Goal: Information Seeking & Learning: Learn about a topic

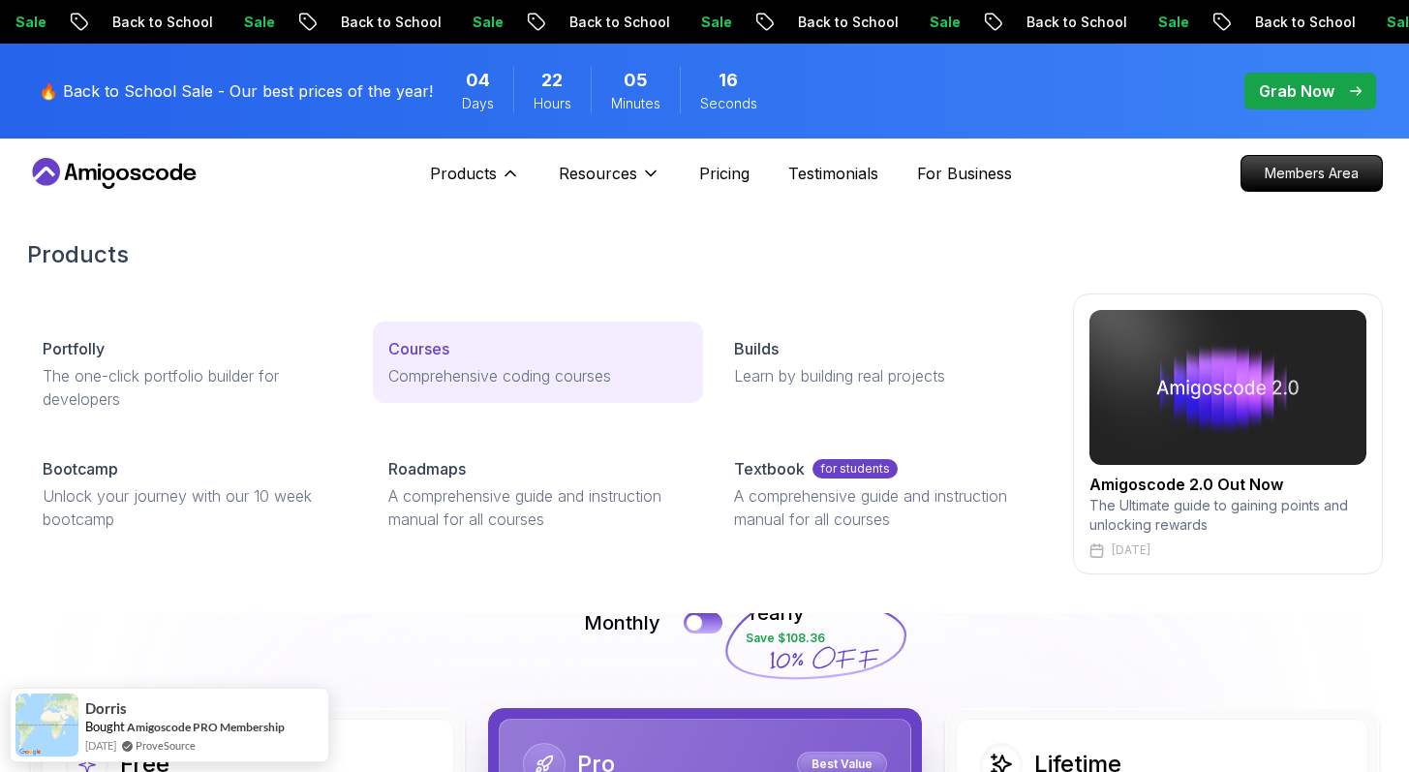
click at [440, 345] on p "Courses" at bounding box center [418, 348] width 61 height 23
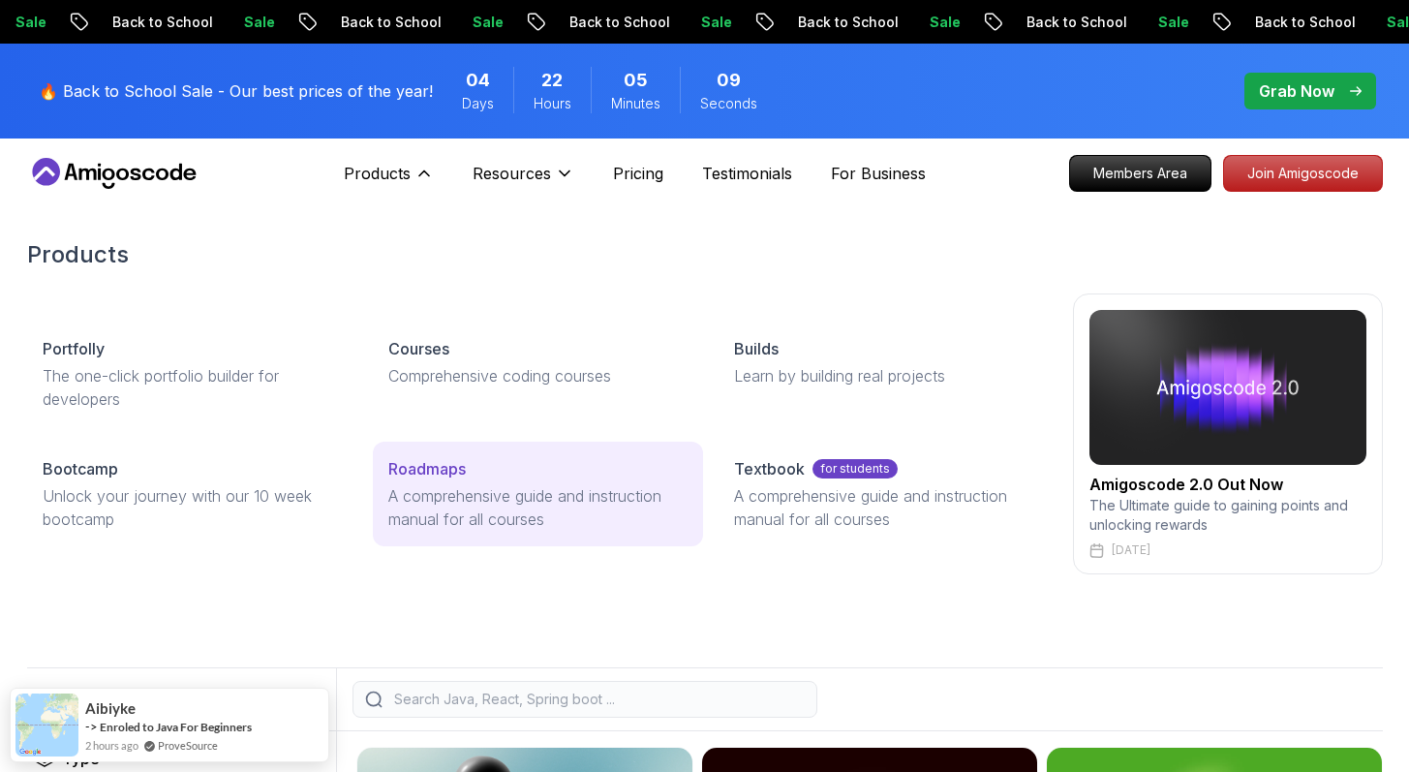
click at [453, 484] on p "A comprehensive guide and instruction manual for all courses" at bounding box center [537, 507] width 299 height 46
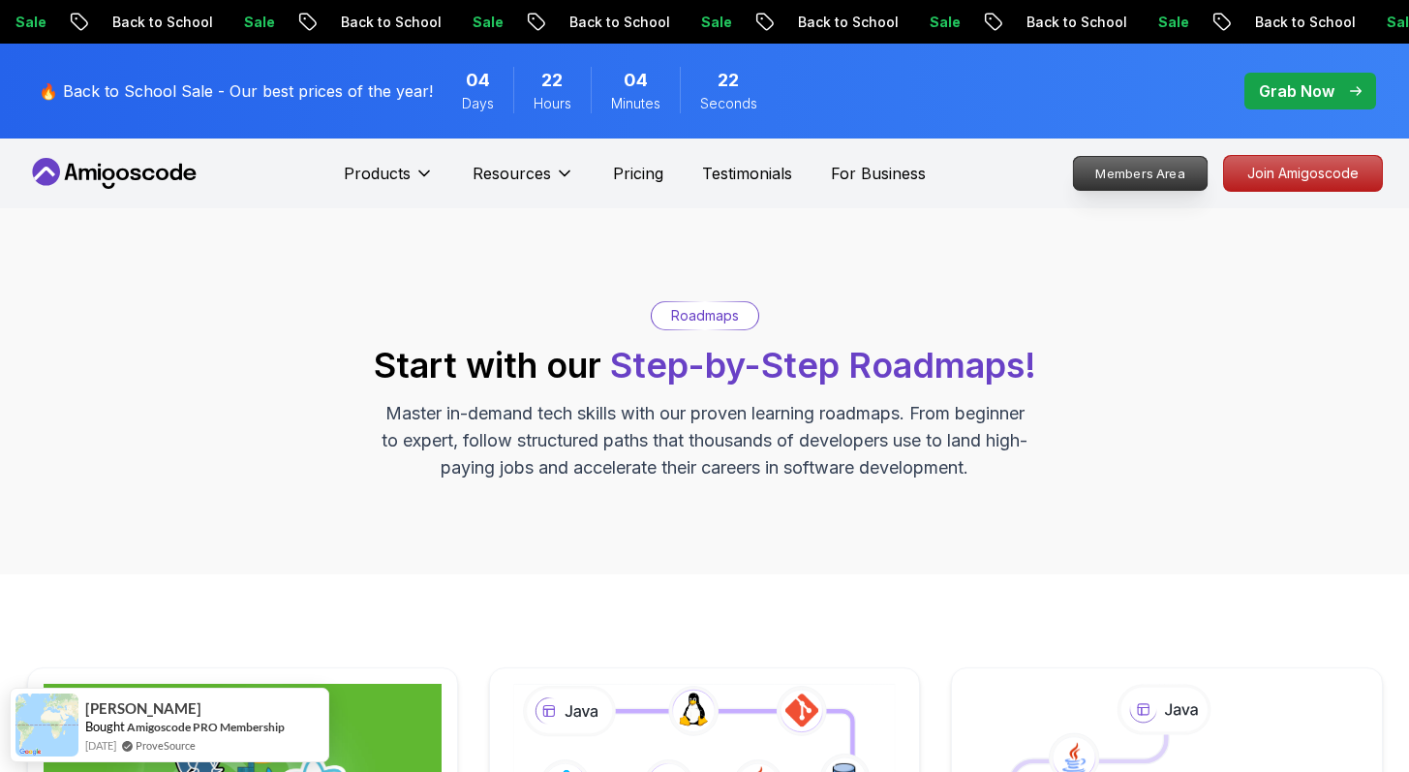
click at [1113, 173] on p "Members Area" at bounding box center [1140, 173] width 134 height 33
click at [658, 213] on div "Roadmaps Start with our Step-by-Step Roadmaps! Master in-demand tech skills wit…" at bounding box center [704, 391] width 1409 height 366
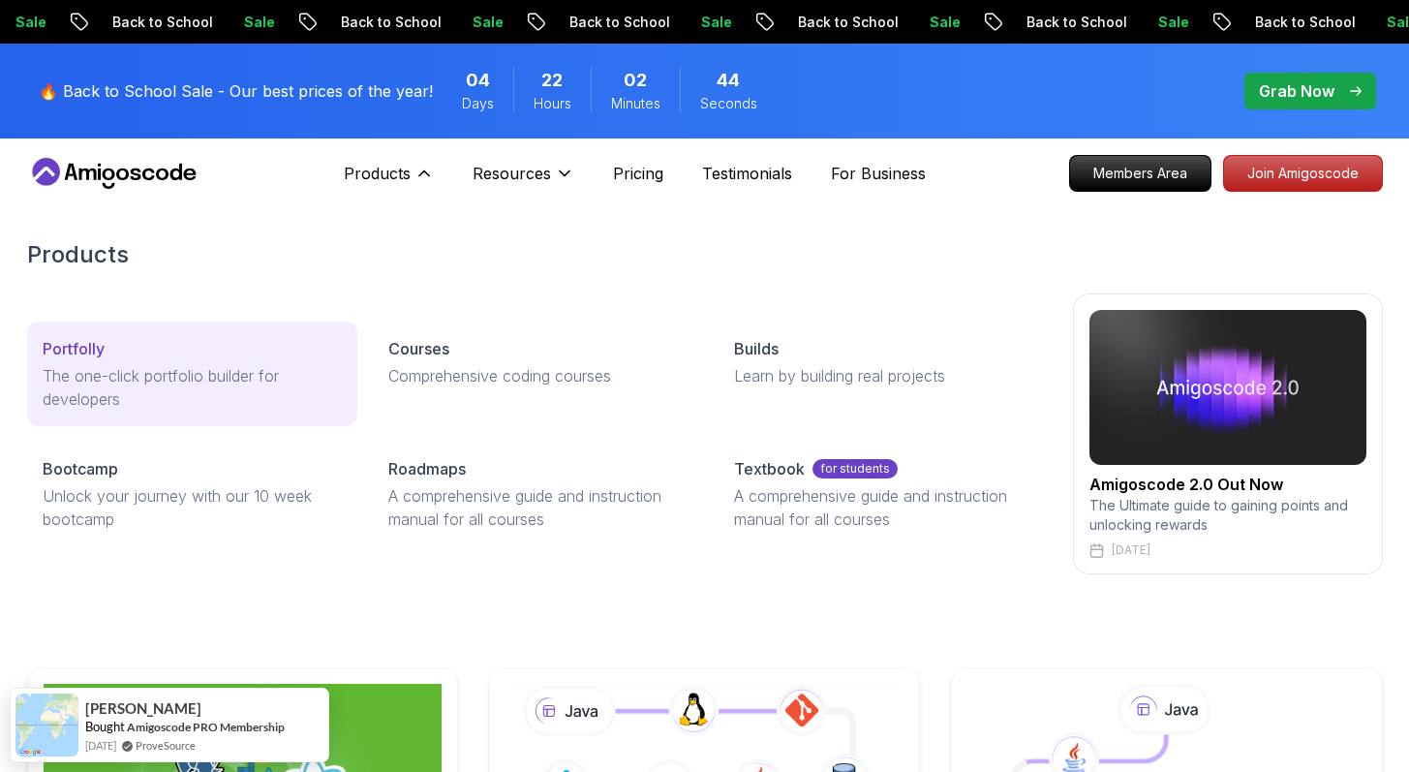
click at [68, 405] on p "The one-click portfolio builder for developers" at bounding box center [192, 387] width 299 height 46
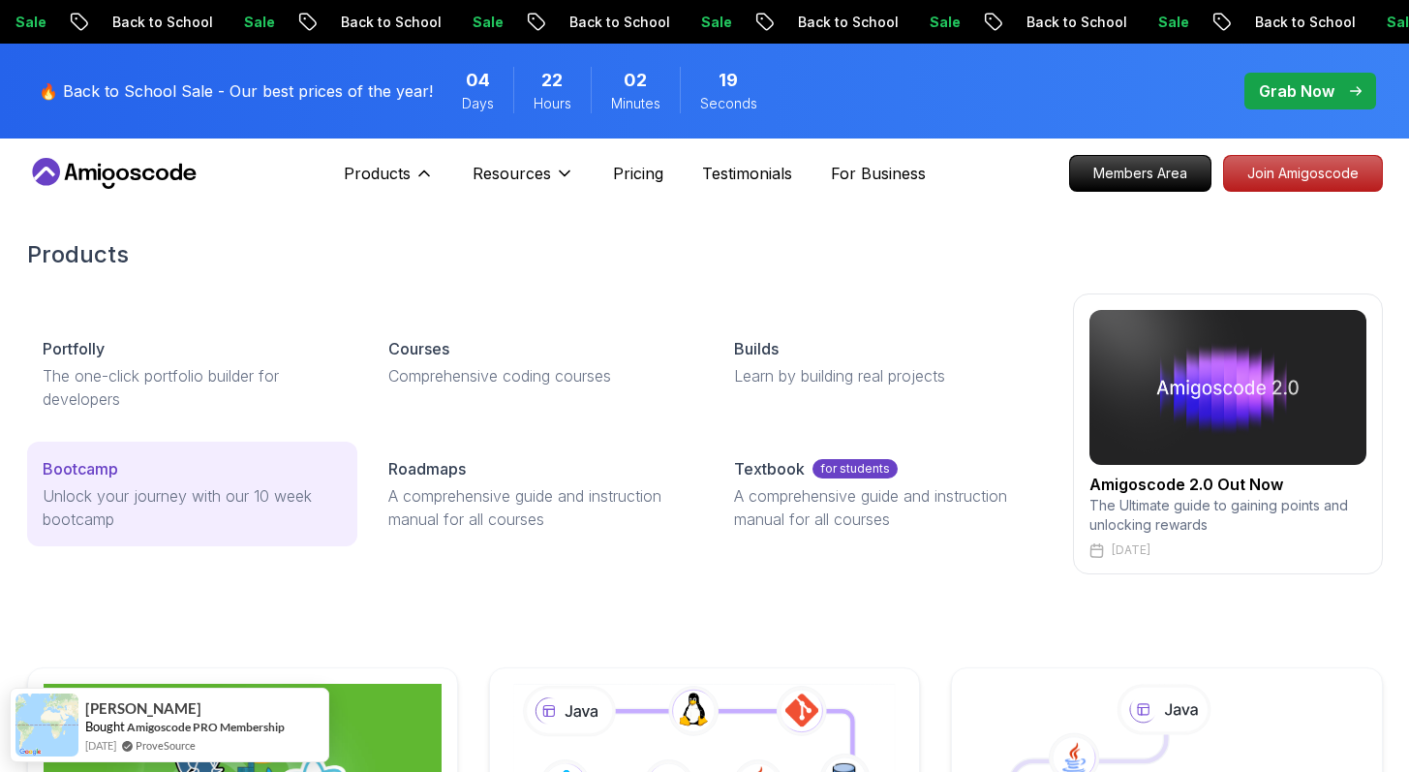
click at [234, 498] on p "Unlock your journey with our 10 week bootcamp" at bounding box center [192, 507] width 299 height 46
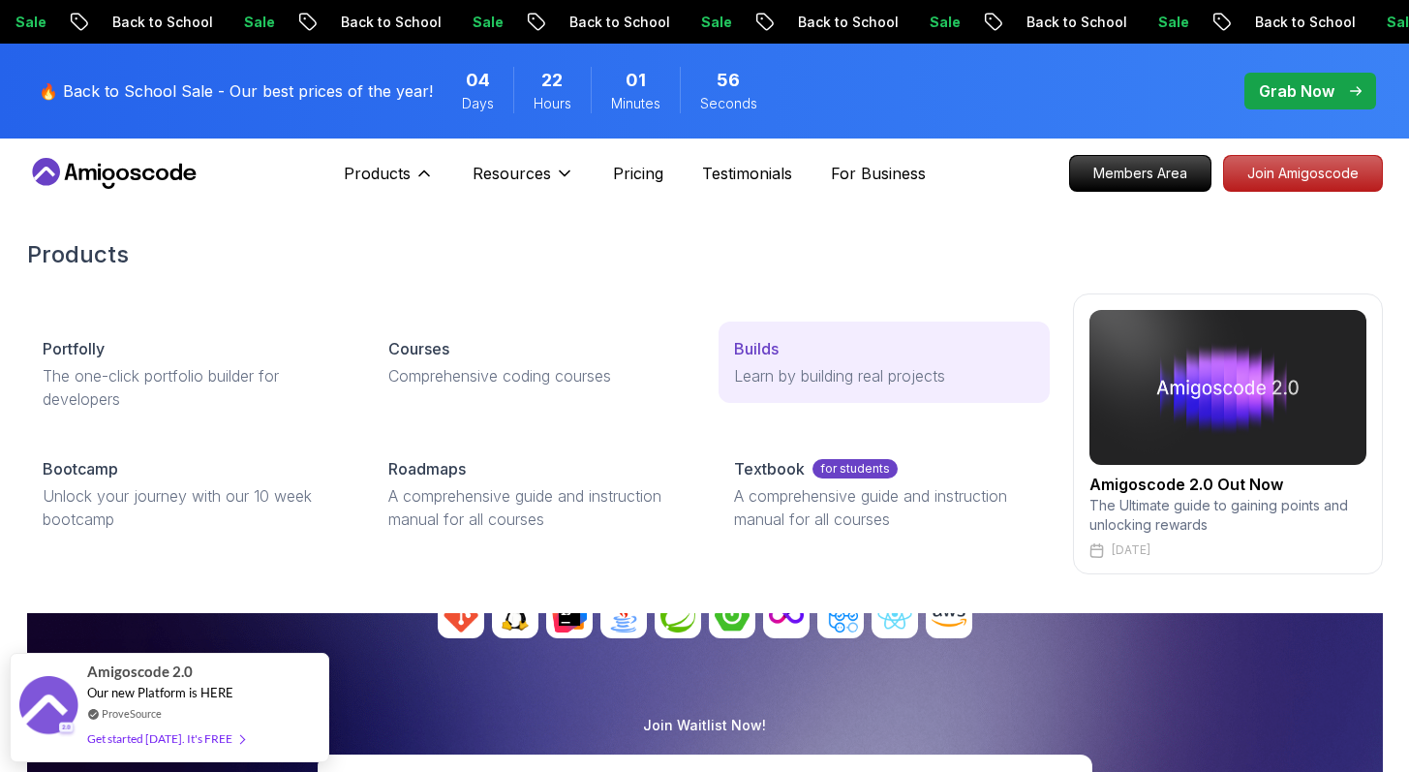
click at [794, 342] on div "Builds" at bounding box center [883, 348] width 299 height 23
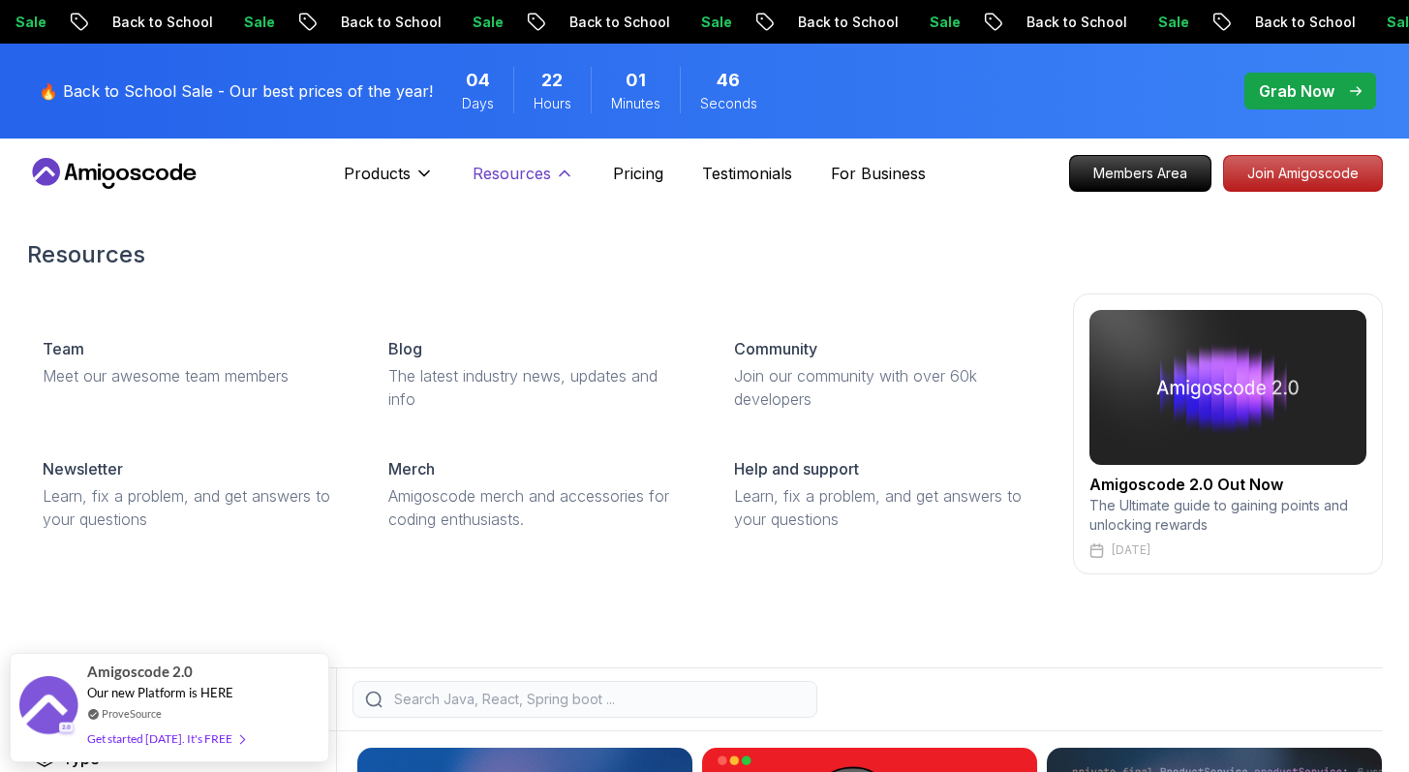
click at [533, 176] on p "Resources" at bounding box center [512, 173] width 78 height 23
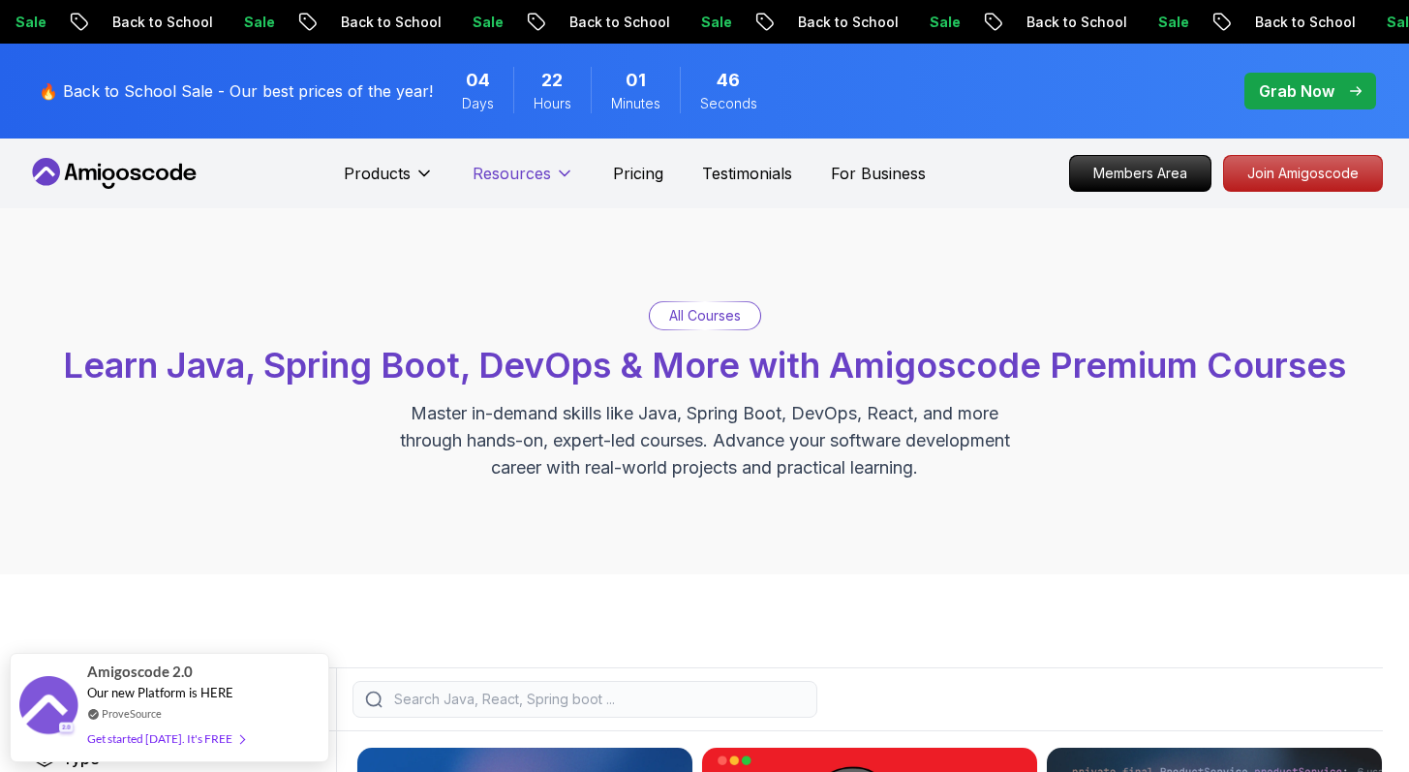
click at [533, 176] on p "Resources" at bounding box center [512, 173] width 78 height 23
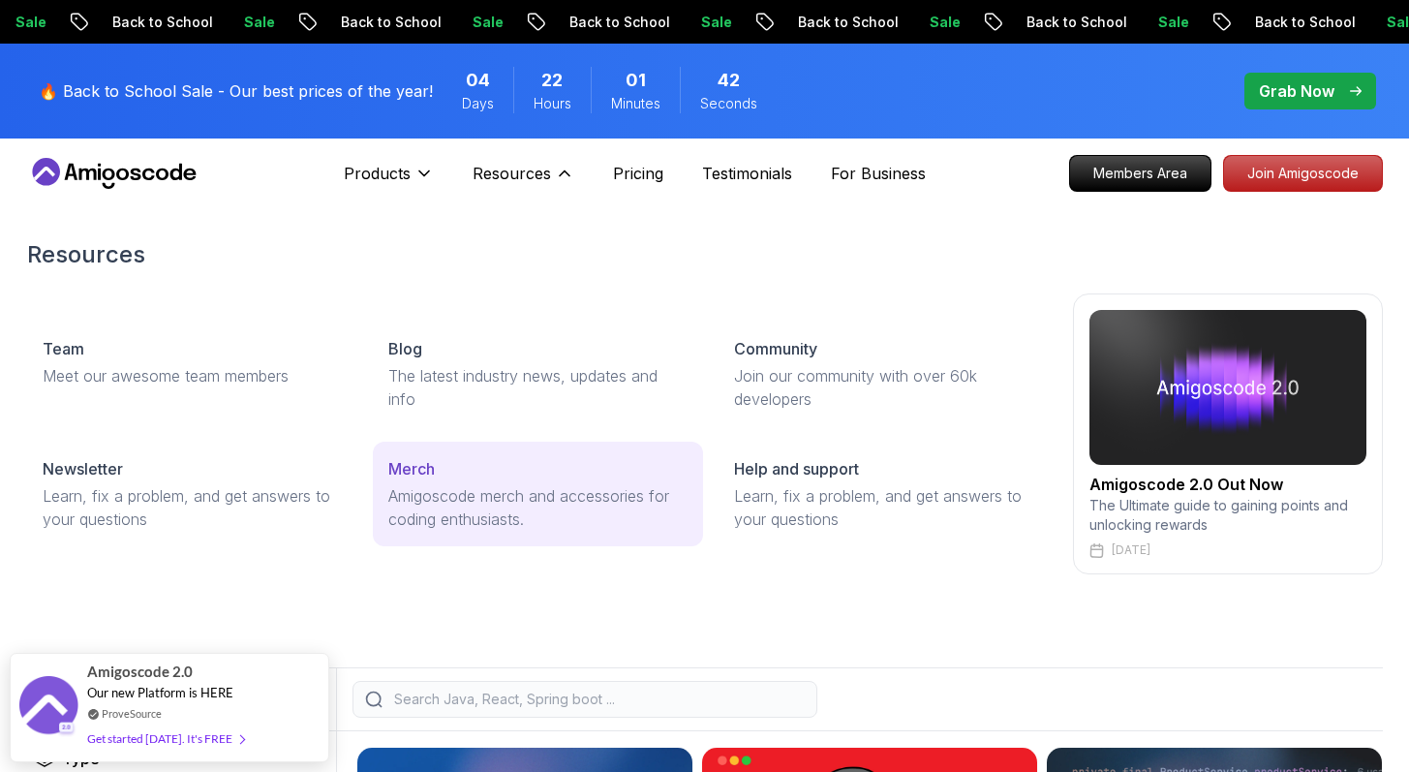
click at [442, 494] on p "Amigoscode merch and accessories for coding enthusiasts." at bounding box center [537, 507] width 299 height 46
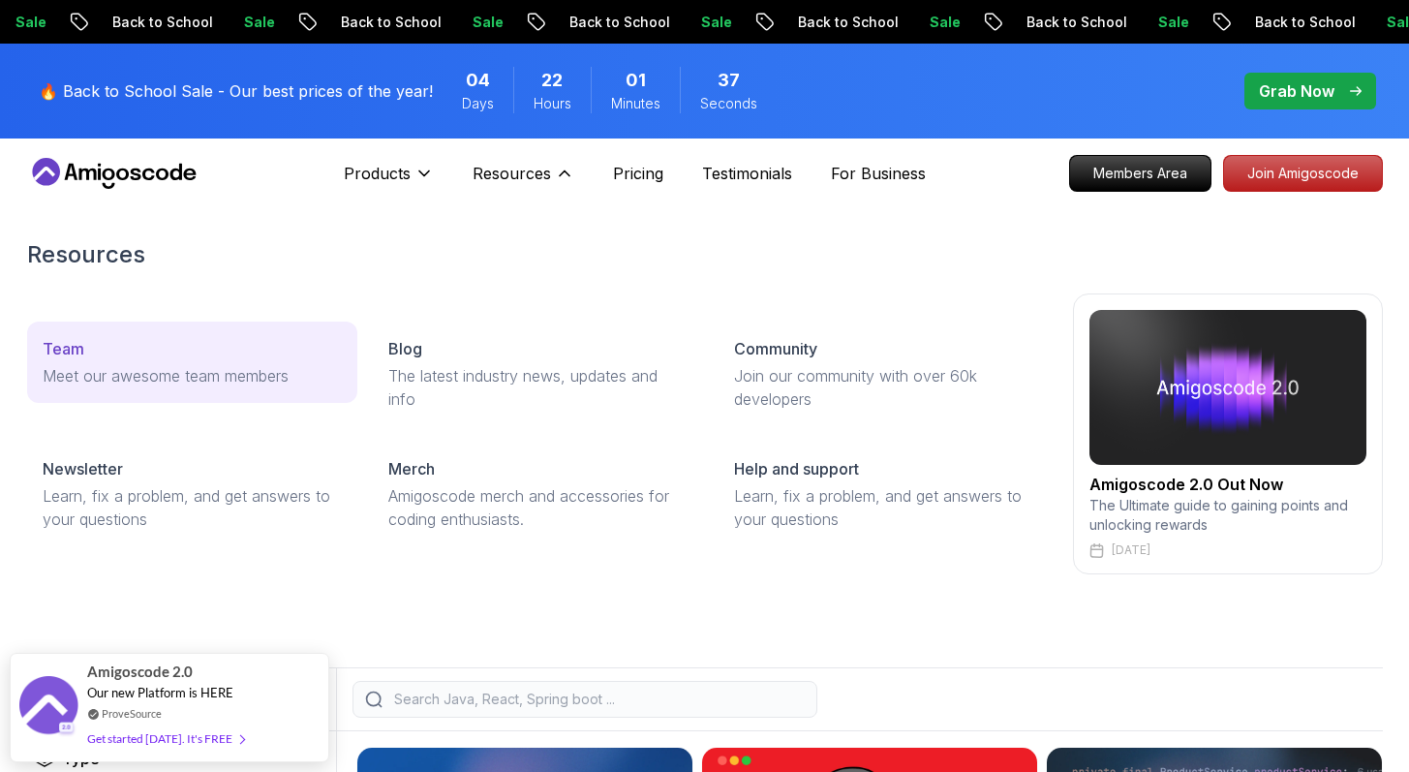
click at [186, 366] on p "Meet our awesome team members" at bounding box center [192, 375] width 299 height 23
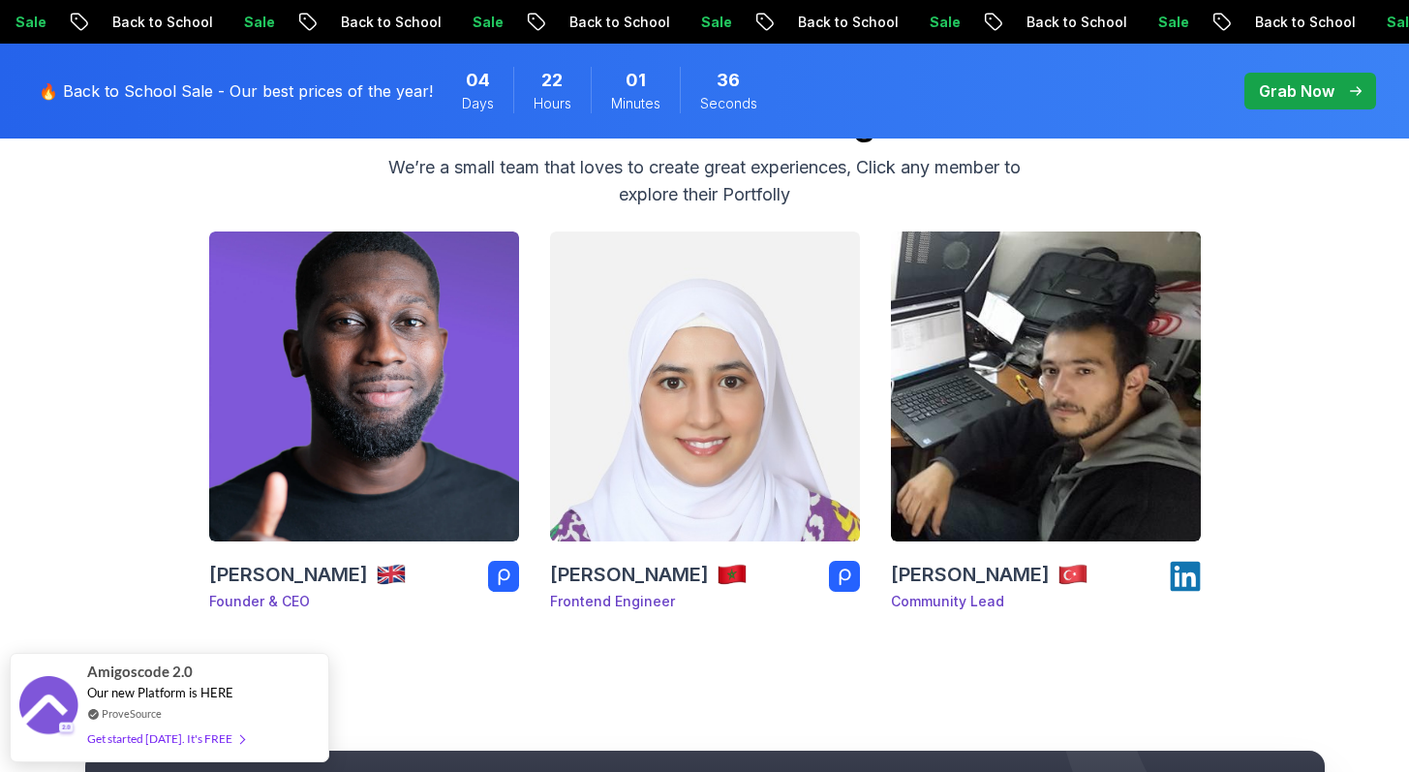
scroll to position [328, 0]
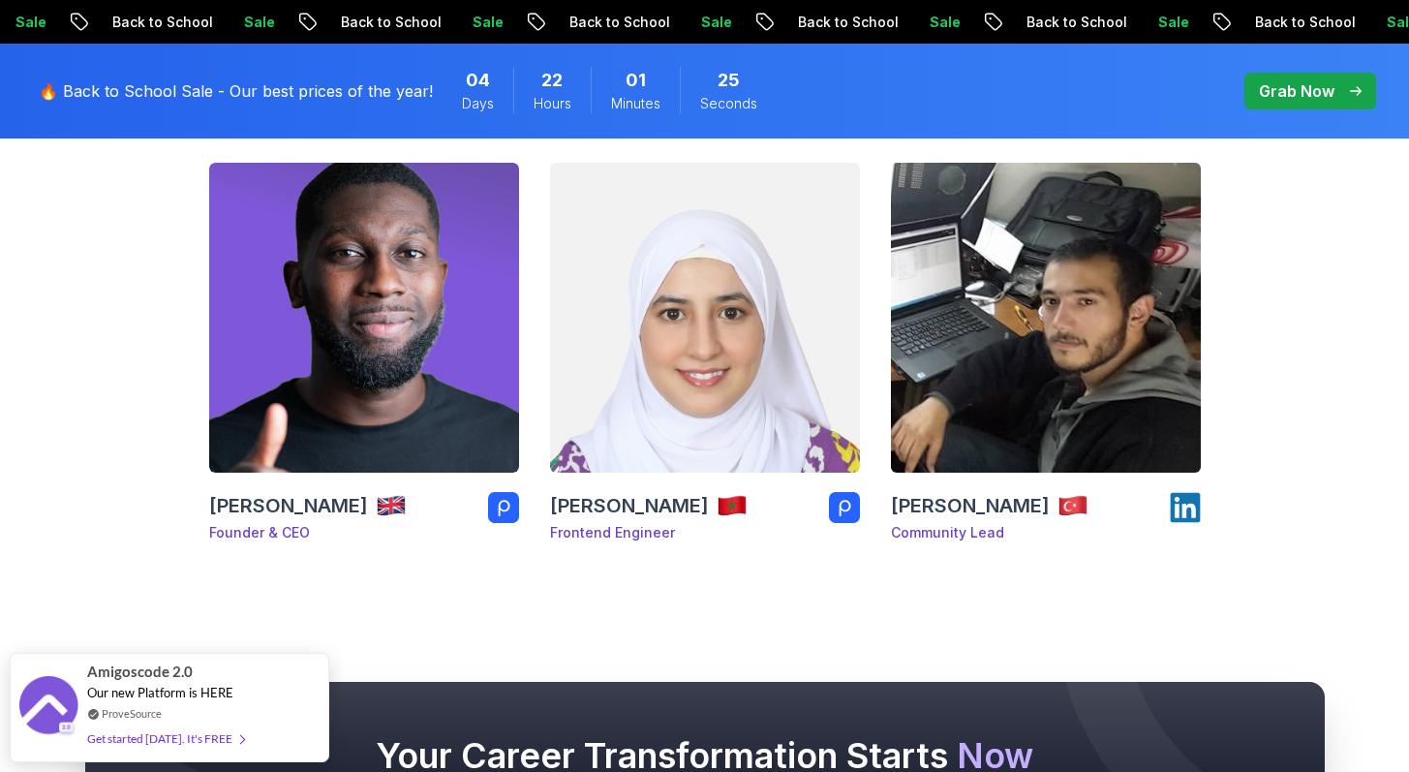
click at [1189, 518] on icon at bounding box center [1185, 508] width 30 height 30
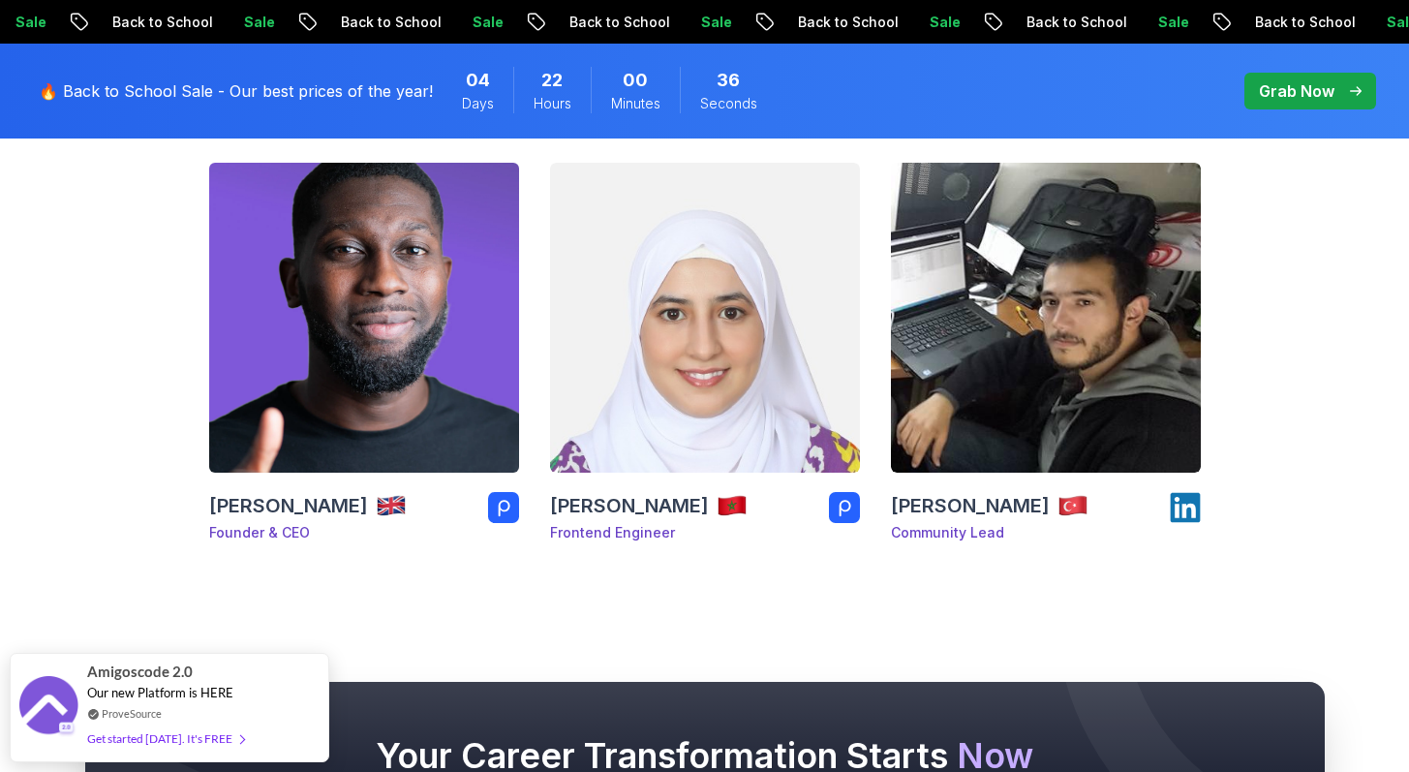
click at [511, 504] on rect at bounding box center [503, 507] width 31 height 31
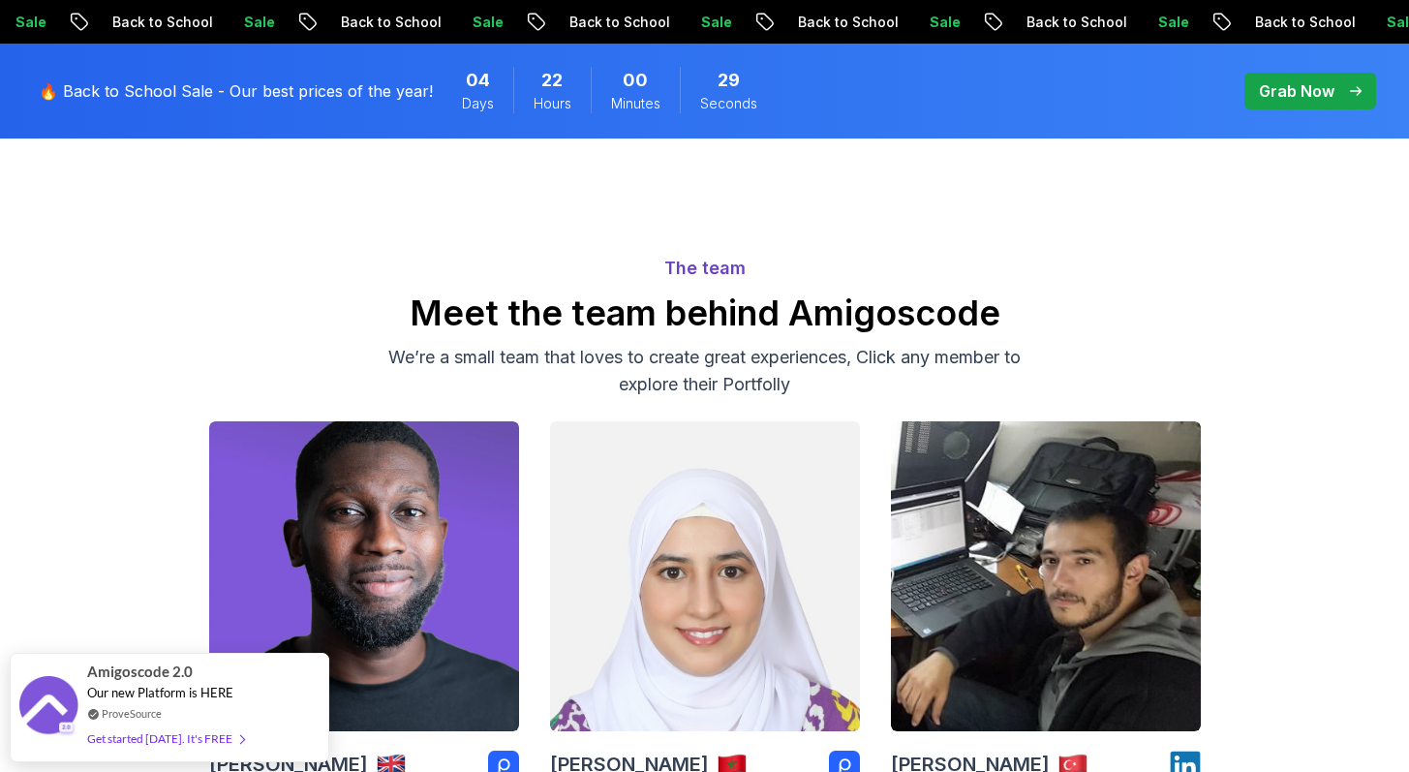
scroll to position [0, 0]
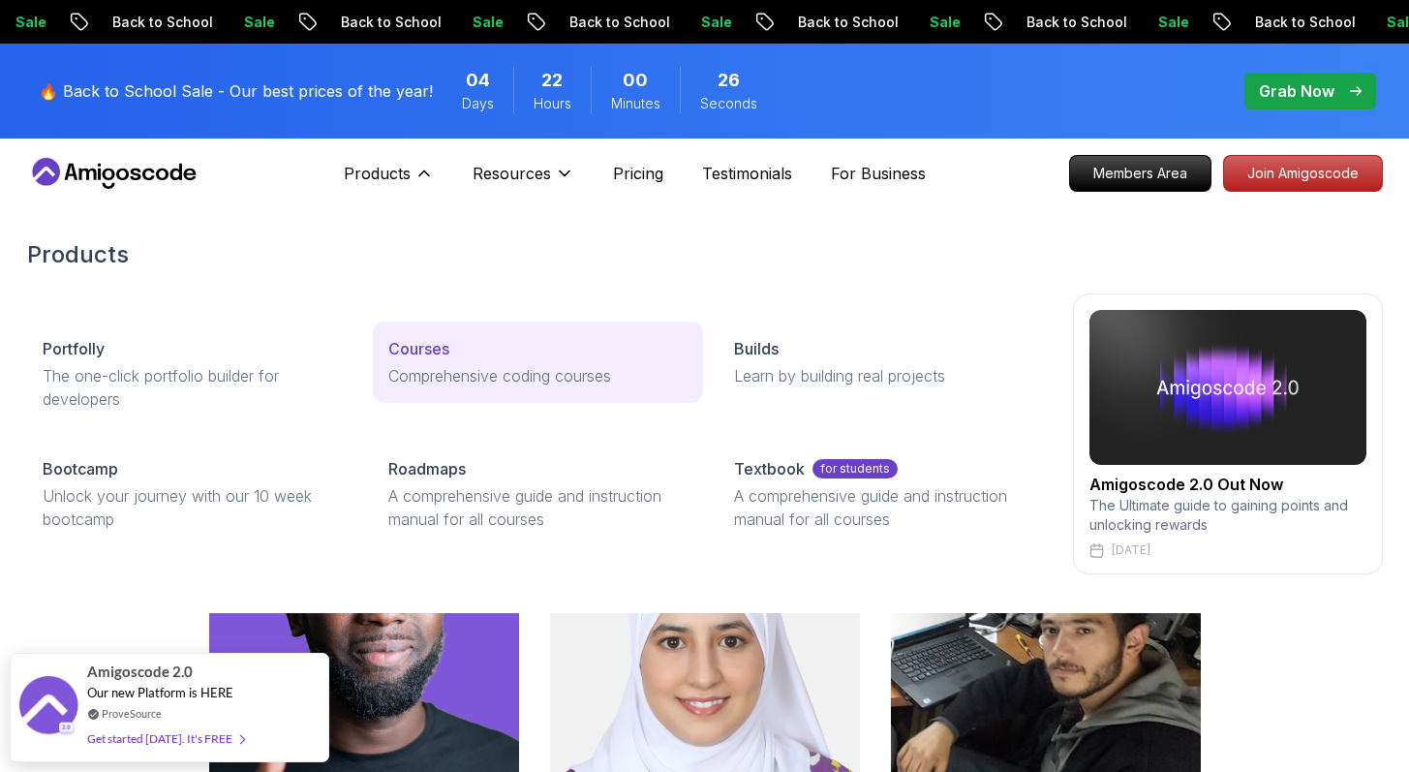
click at [417, 364] on p "Comprehensive coding courses" at bounding box center [537, 375] width 299 height 23
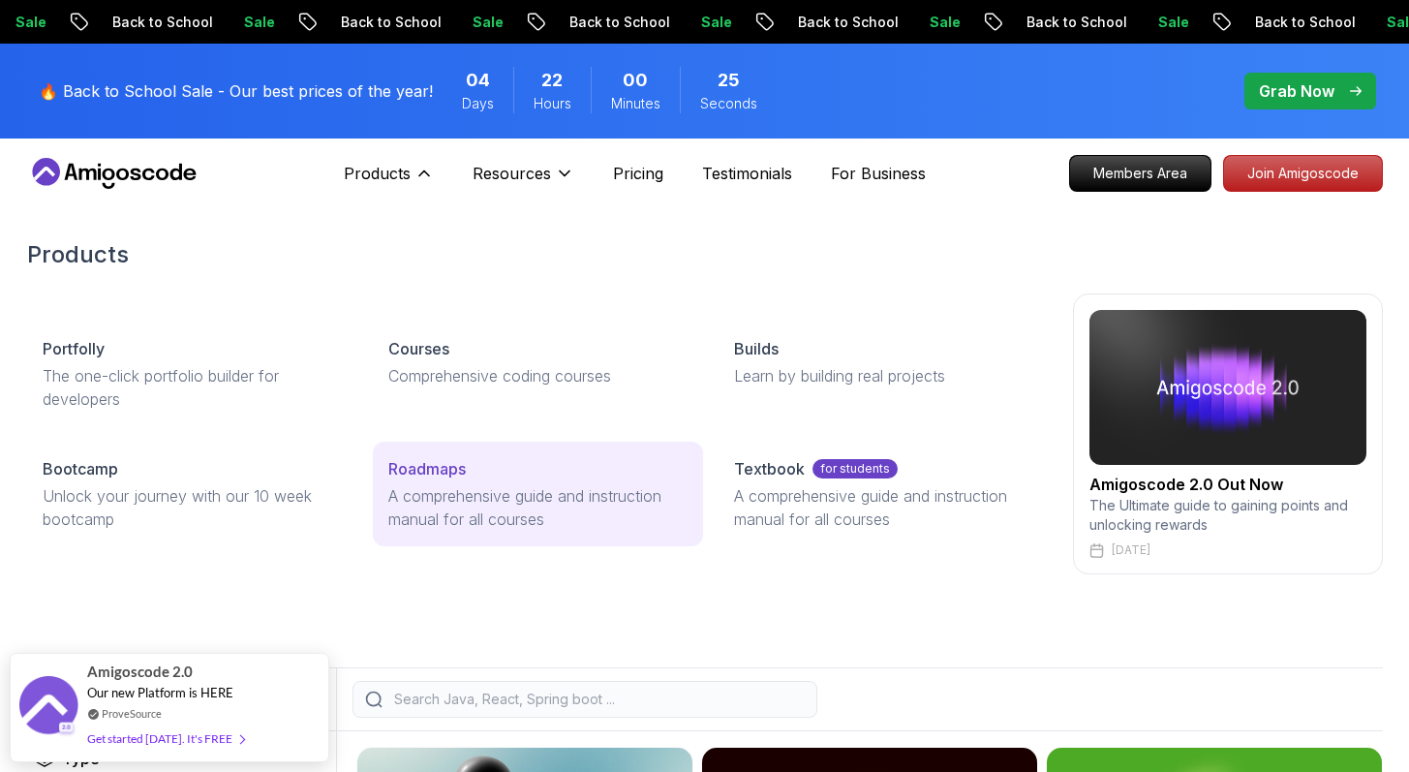
click at [485, 490] on p "A comprehensive guide and instruction manual for all courses" at bounding box center [537, 507] width 299 height 46
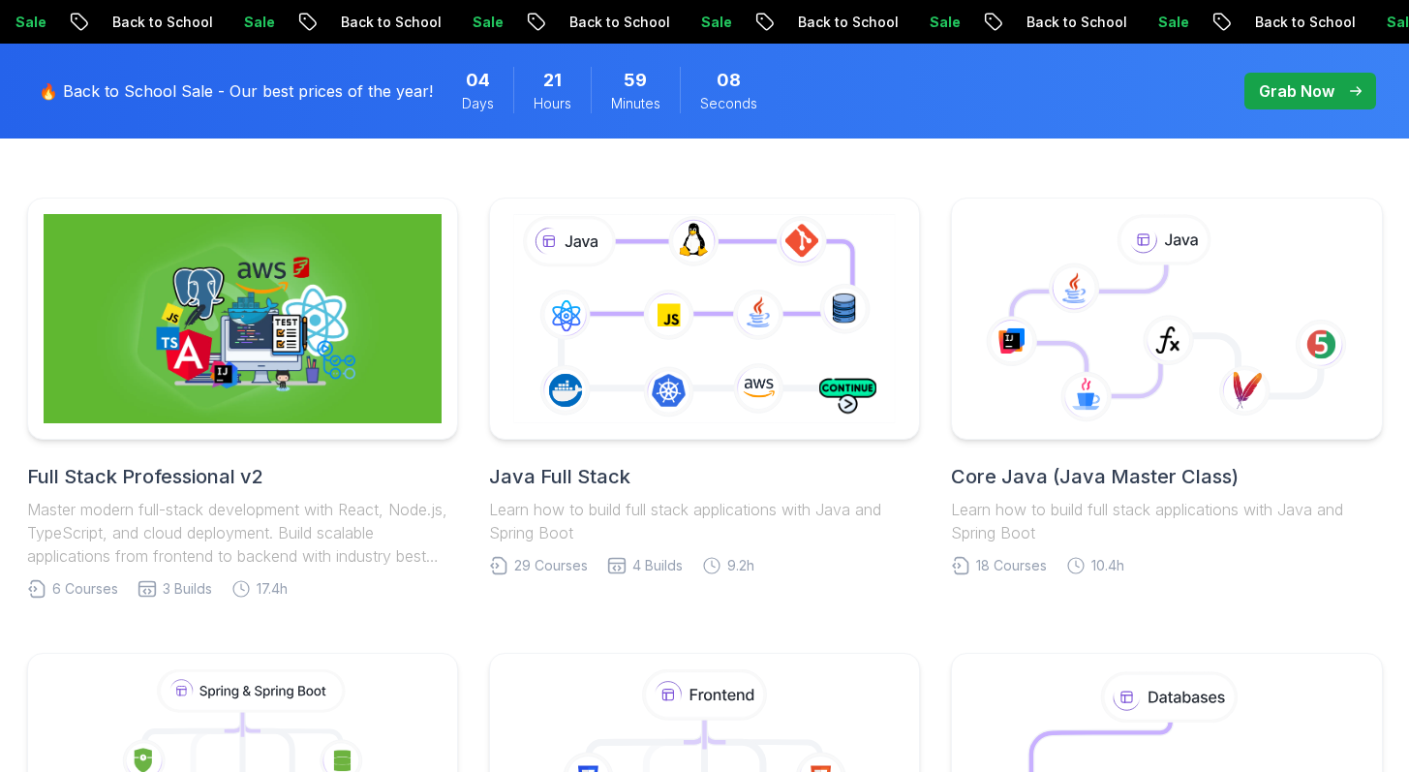
scroll to position [463, 0]
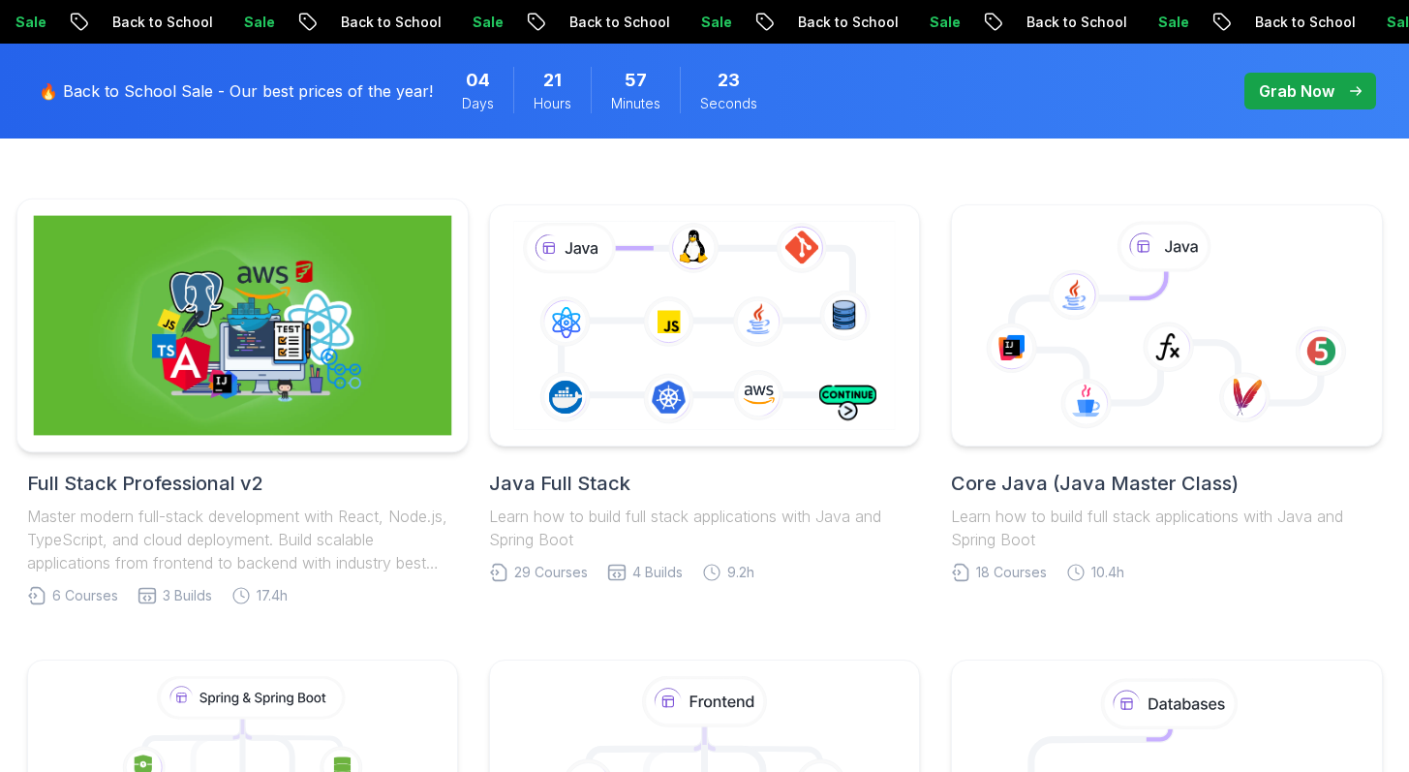
click at [115, 363] on img at bounding box center [242, 326] width 418 height 220
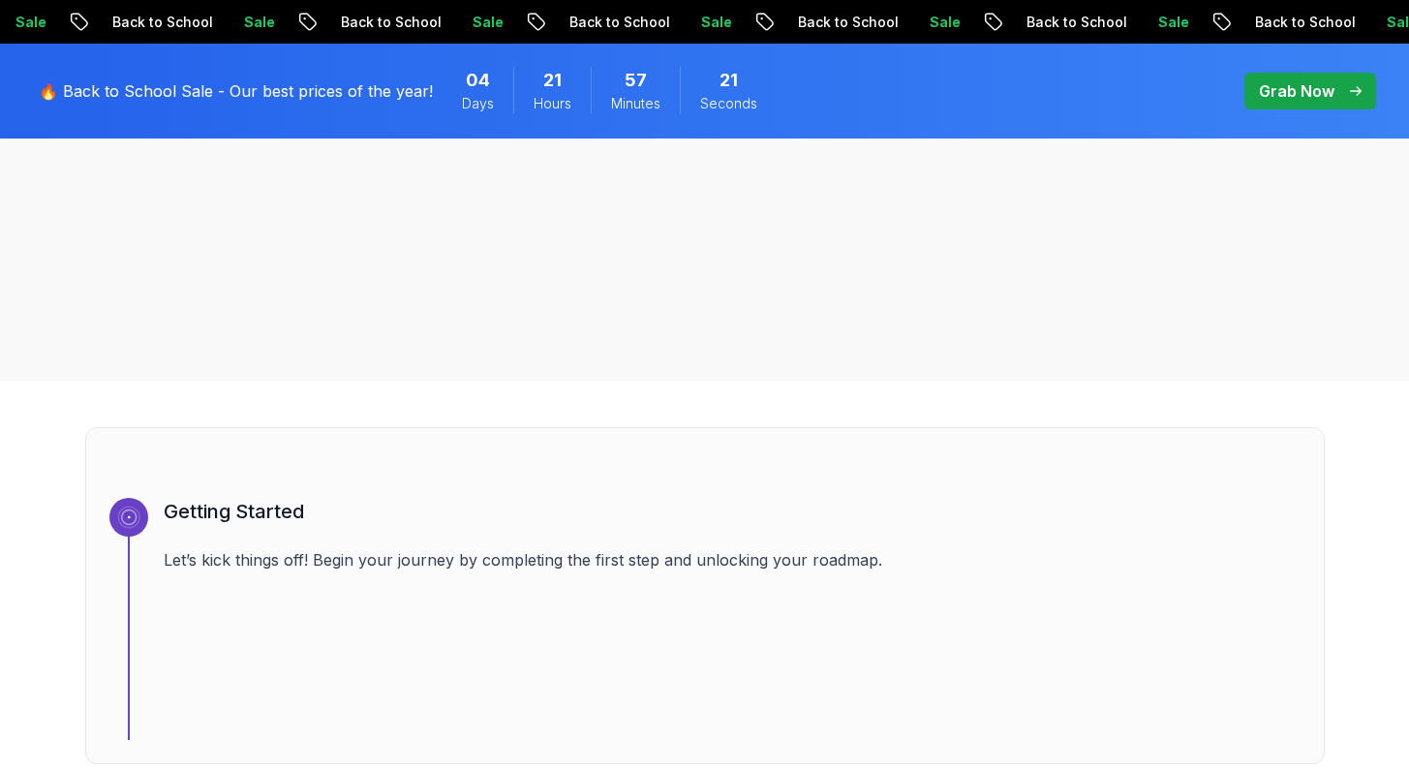
scroll to position [677, 0]
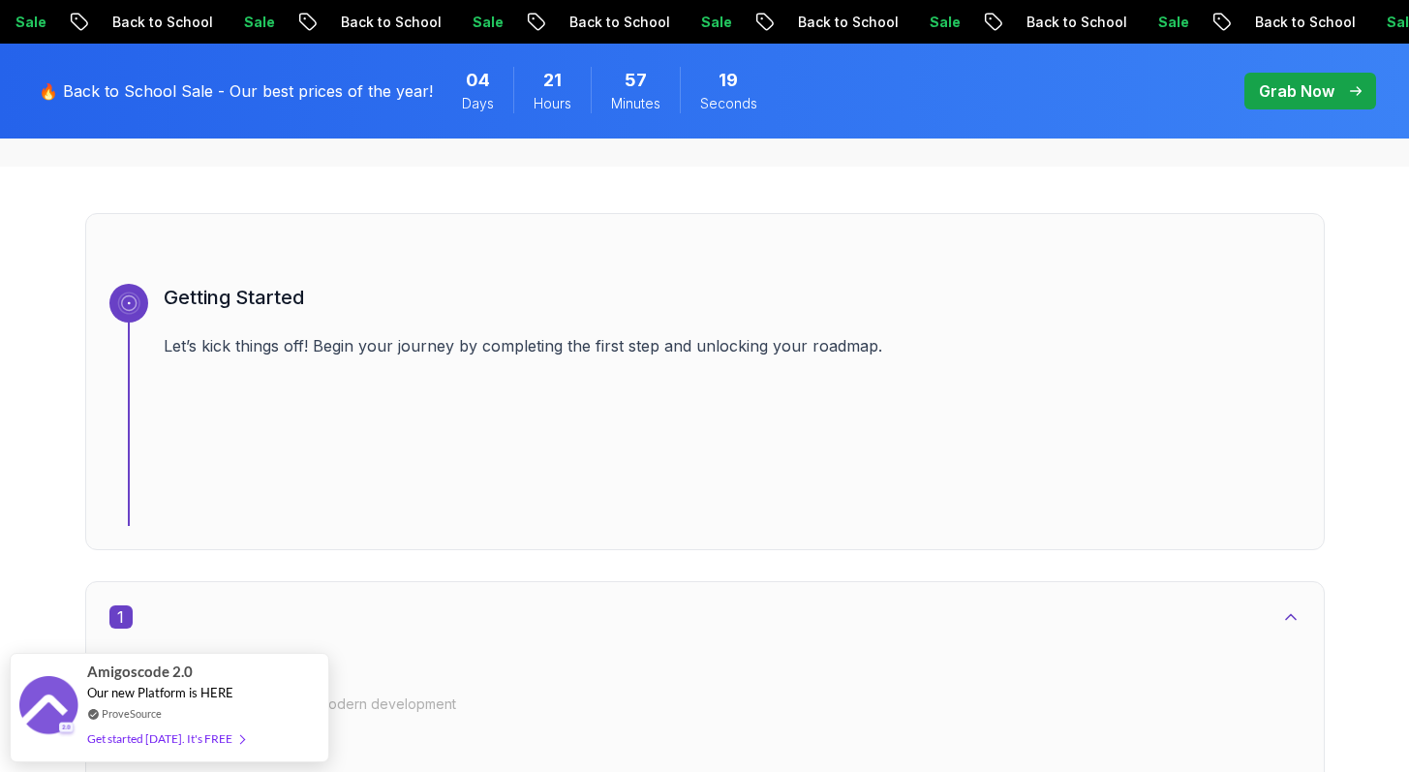
click at [134, 309] on icon at bounding box center [128, 302] width 23 height 23
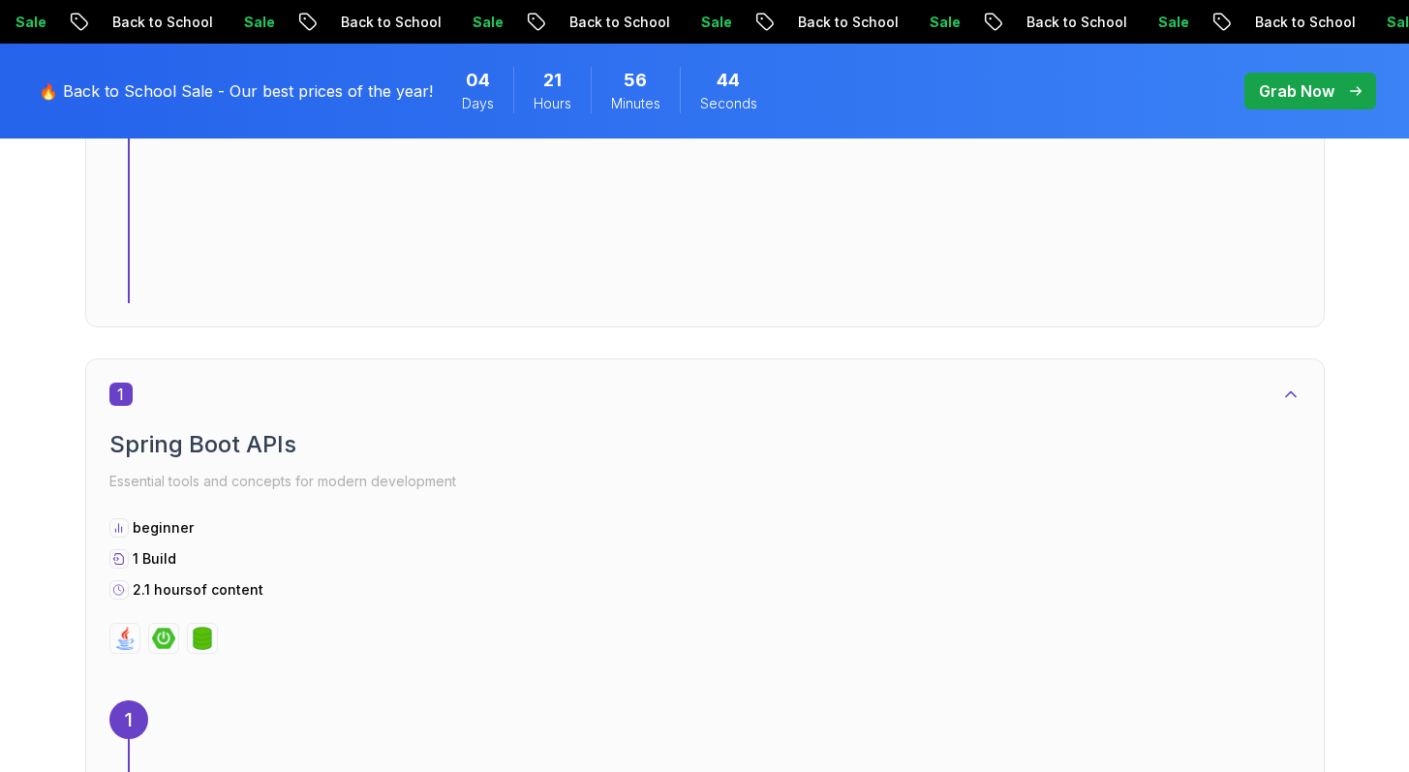
scroll to position [0, 0]
